Goal: Find specific page/section: Find specific page/section

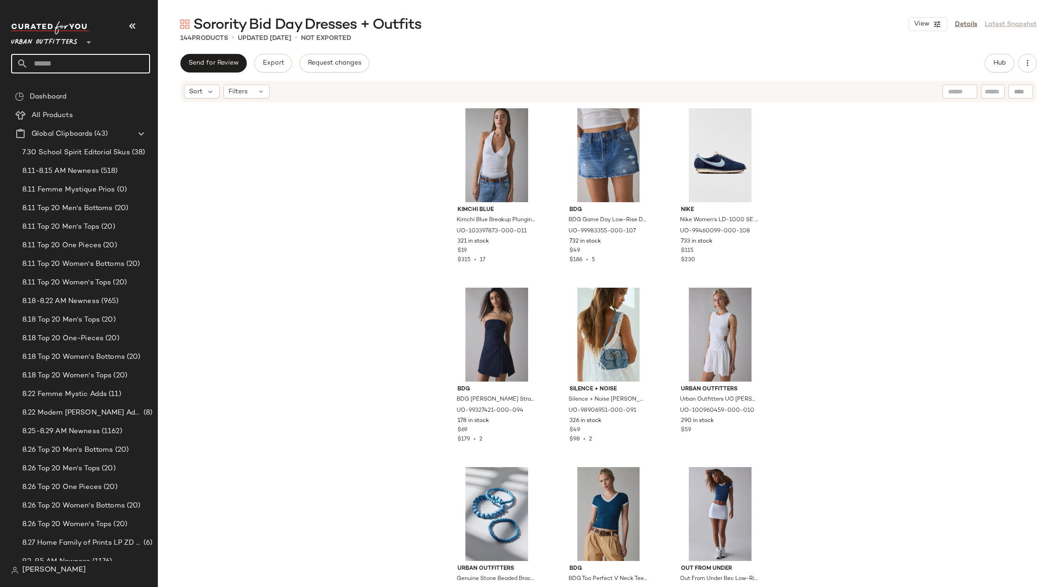
click at [52, 58] on input "text" at bounding box center [89, 64] width 122 height 20
type input "*****"
click at [52, 88] on b "Suede" at bounding box center [44, 90] width 20 height 10
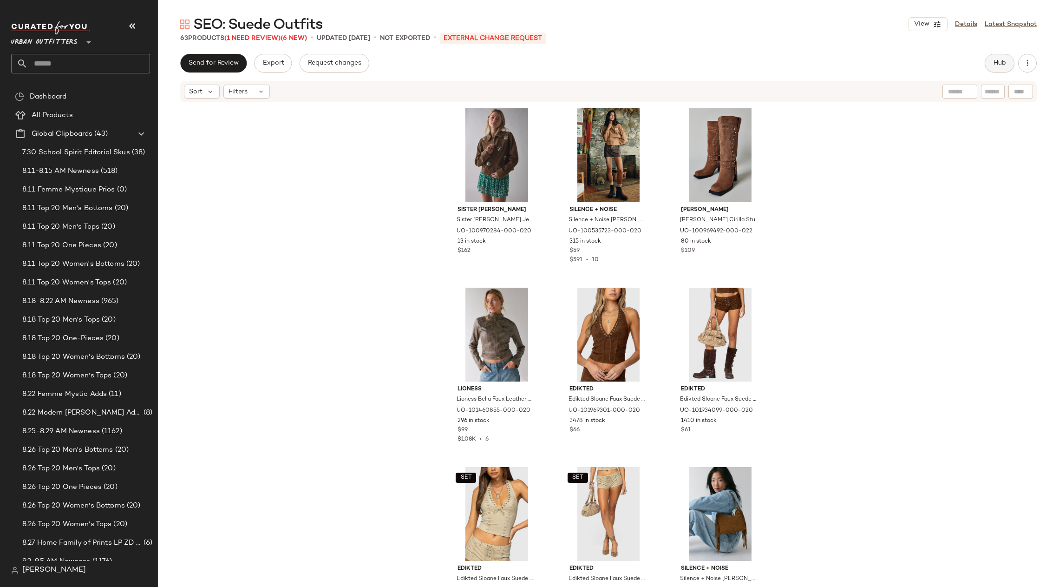
click at [997, 68] on button "Hub" at bounding box center [1000, 63] width 30 height 19
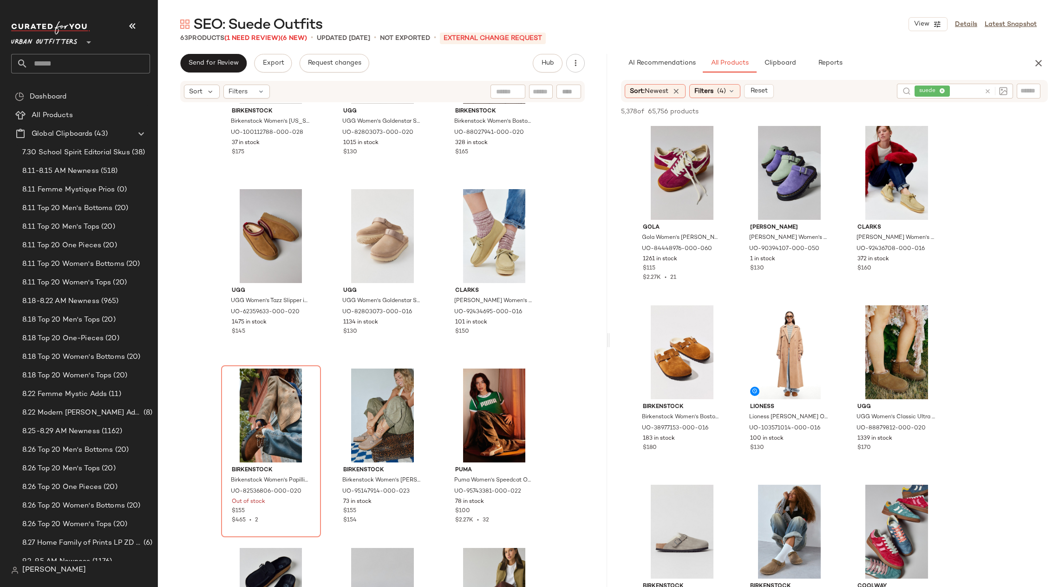
scroll to position [3256, 0]
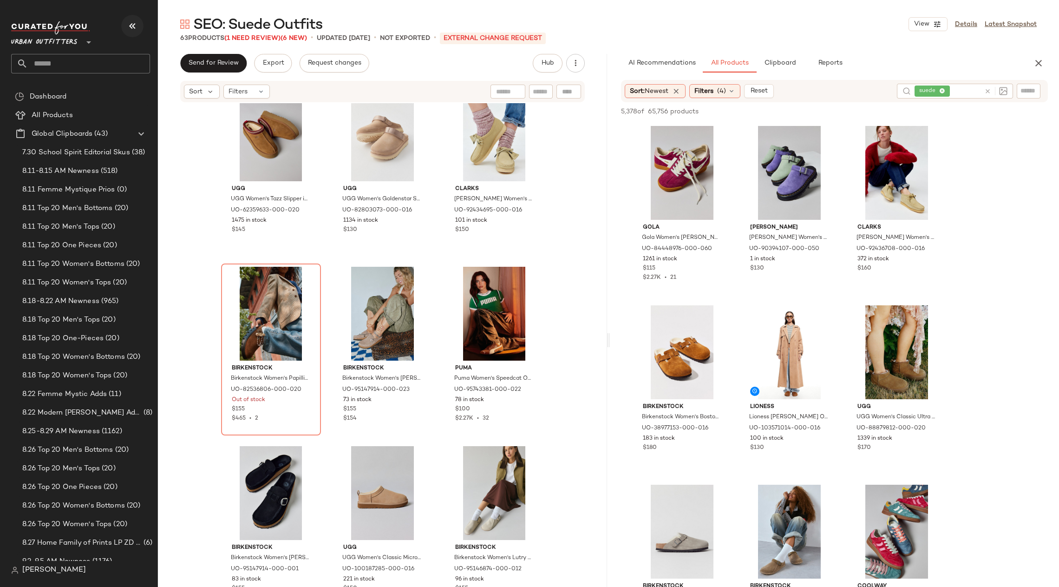
click at [137, 24] on icon "button" at bounding box center [132, 25] width 11 height 11
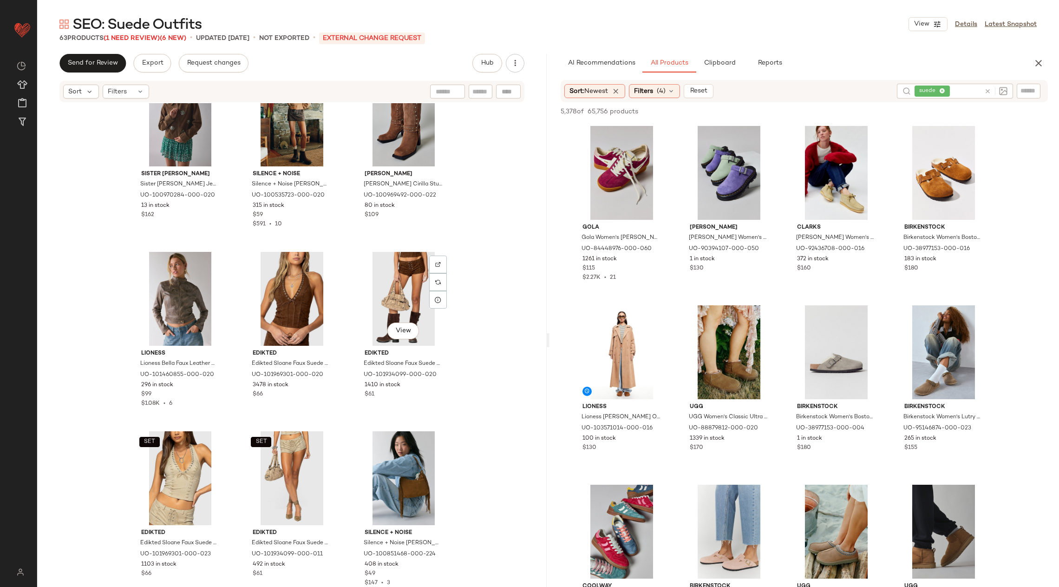
scroll to position [0, 0]
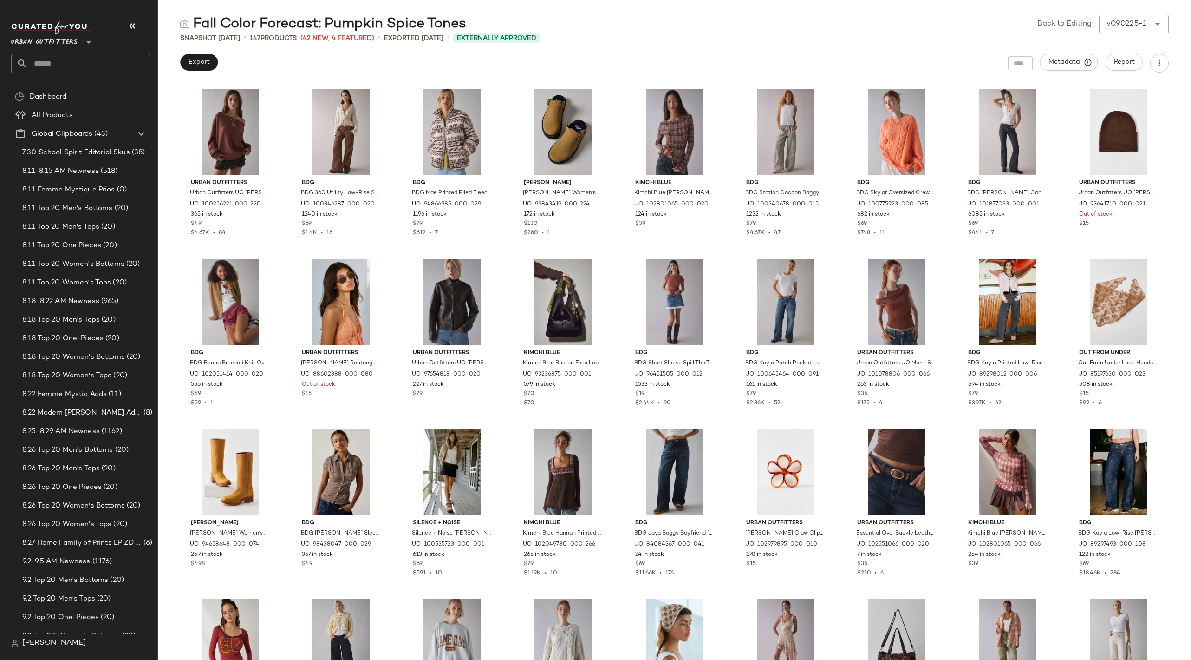
click at [631, 57] on div "Export Metadata Report" at bounding box center [674, 63] width 1033 height 19
